Goal: Task Accomplishment & Management: Manage account settings

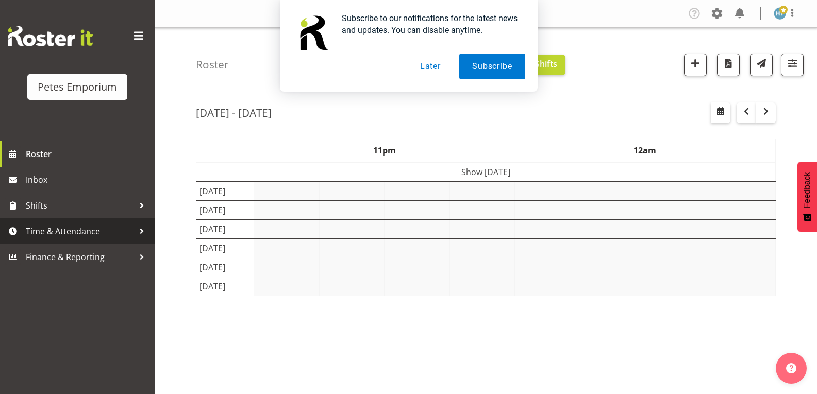
click at [81, 227] on span "Time & Attendance" at bounding box center [80, 231] width 108 height 15
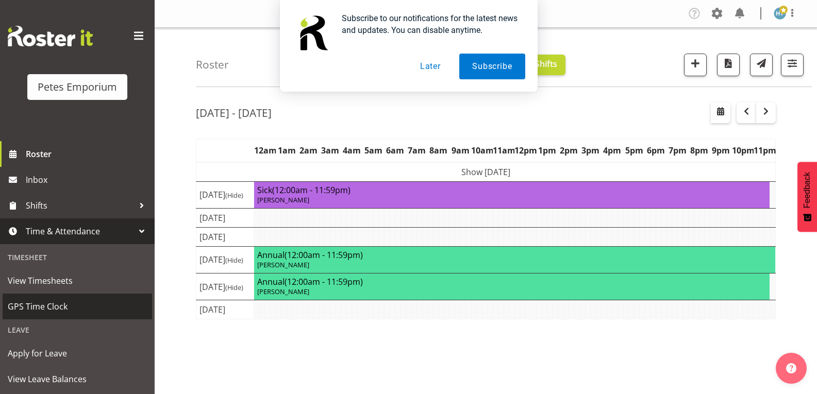
click at [39, 305] on span "GPS Time Clock" at bounding box center [77, 306] width 139 height 15
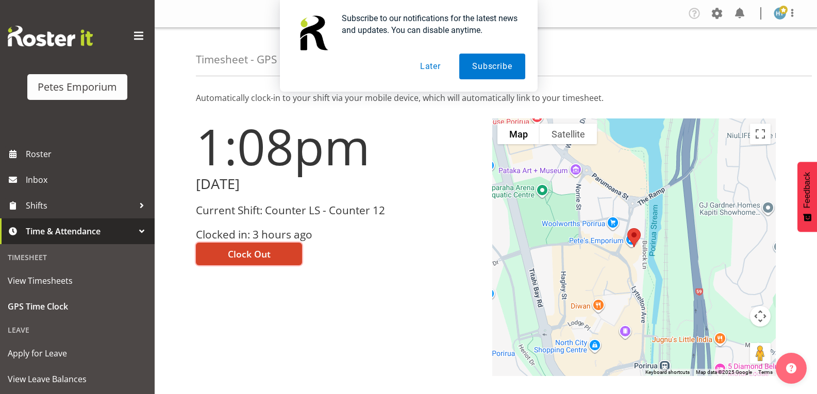
click at [258, 253] on span "Clock Out" at bounding box center [249, 253] width 43 height 13
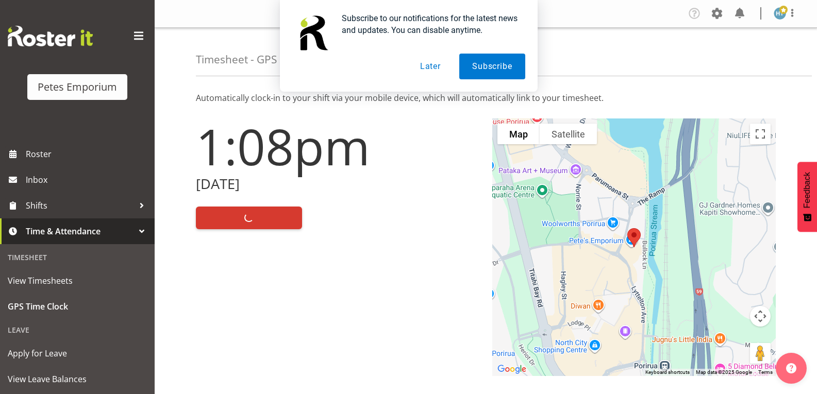
click at [436, 67] on button "Later" at bounding box center [430, 67] width 46 height 26
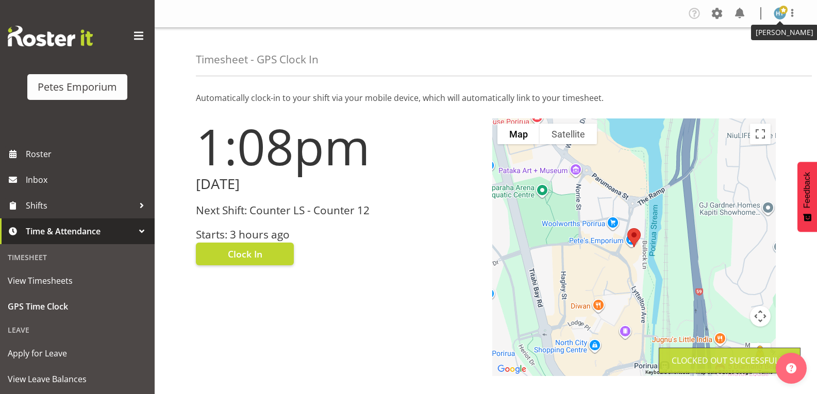
click at [778, 14] on img at bounding box center [779, 13] width 12 height 12
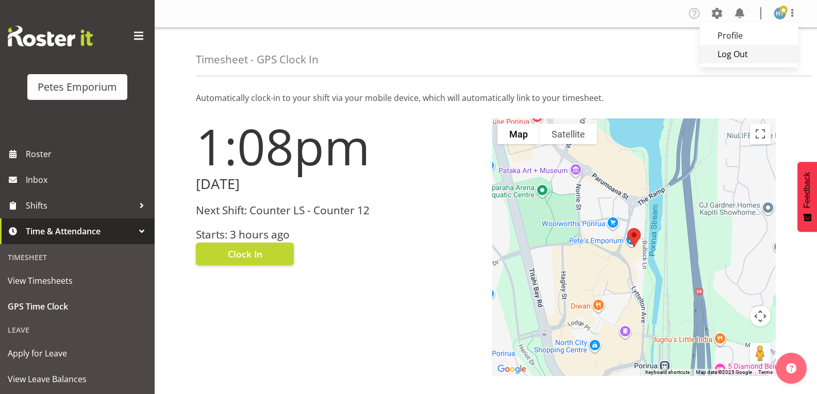
click at [738, 54] on link "Log Out" at bounding box center [748, 54] width 99 height 19
